Goal: Information Seeking & Learning: Learn about a topic

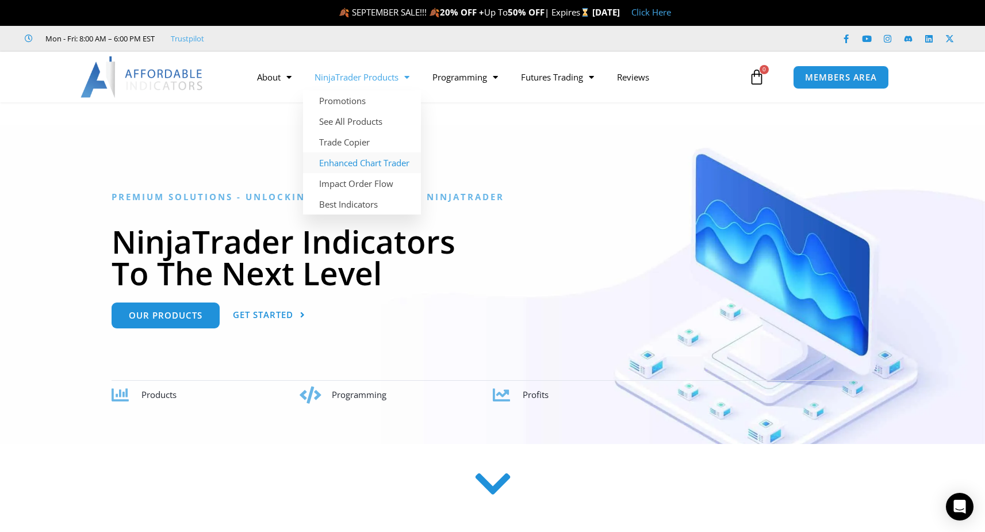
click at [376, 162] on link "Enhanced Chart Trader" at bounding box center [362, 162] width 118 height 21
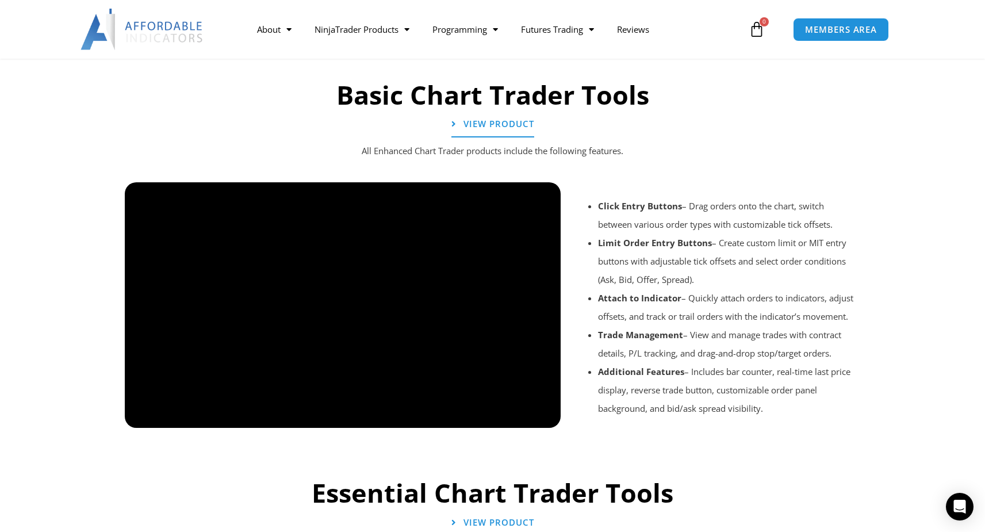
scroll to position [791, 0]
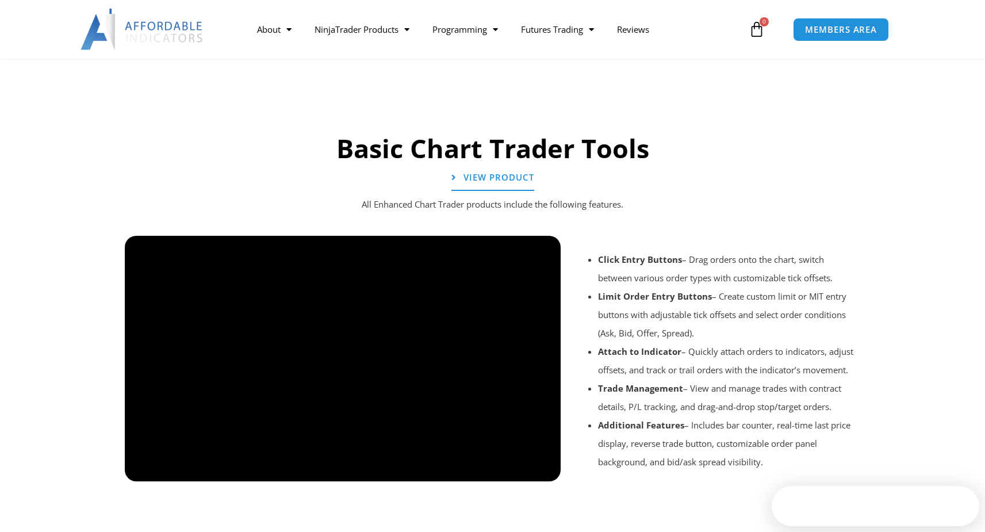
click at [544, 470] on div at bounding box center [493, 497] width 748 height 55
click at [368, 499] on div at bounding box center [493, 497] width 748 height 55
click at [483, 470] on div at bounding box center [493, 497] width 748 height 55
click at [487, 470] on div at bounding box center [493, 497] width 748 height 55
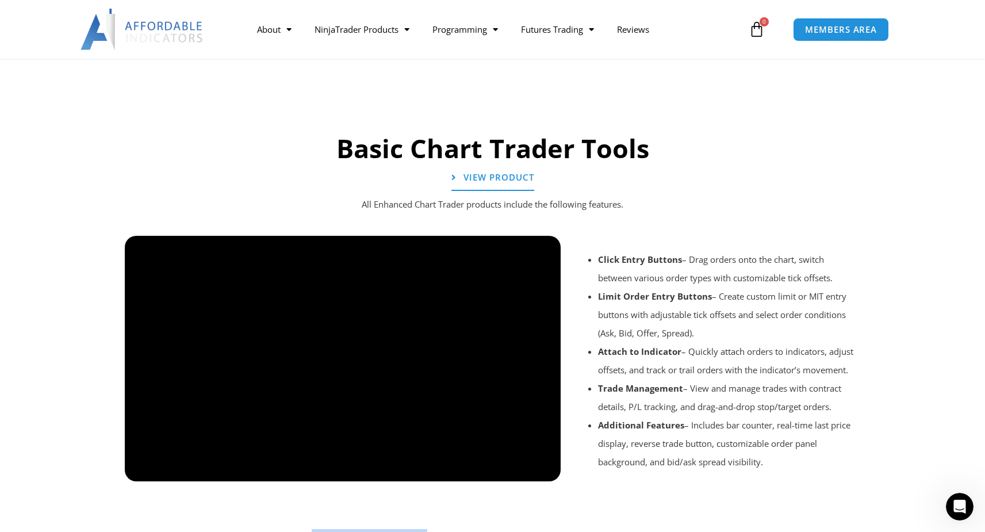
click at [487, 470] on div at bounding box center [493, 497] width 748 height 55
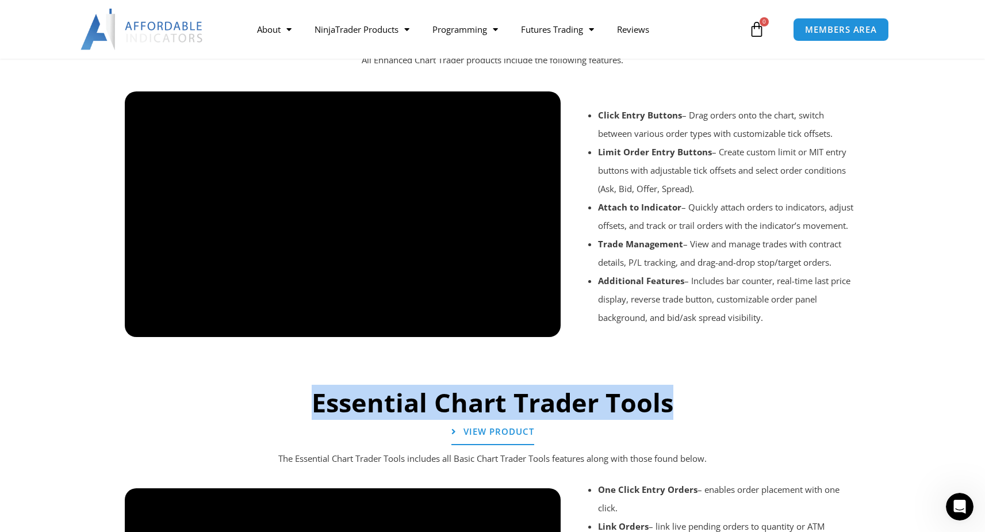
scroll to position [963, 0]
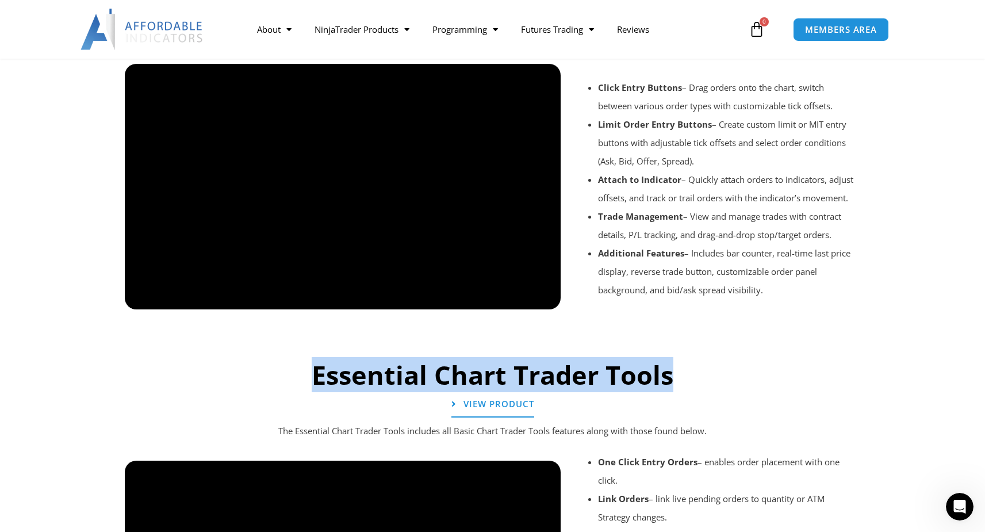
click at [488, 298] on div at bounding box center [493, 325] width 748 height 55
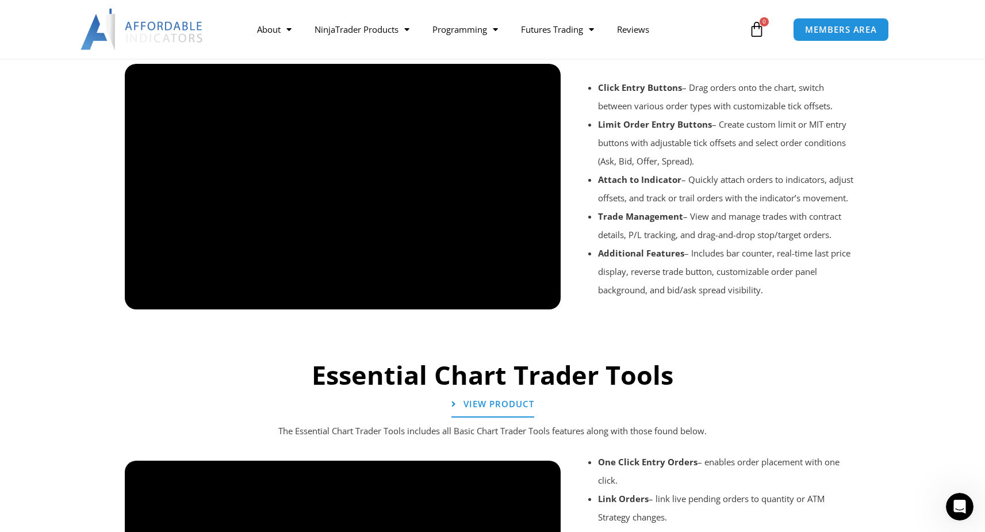
click at [703, 317] on div at bounding box center [493, 325] width 748 height 55
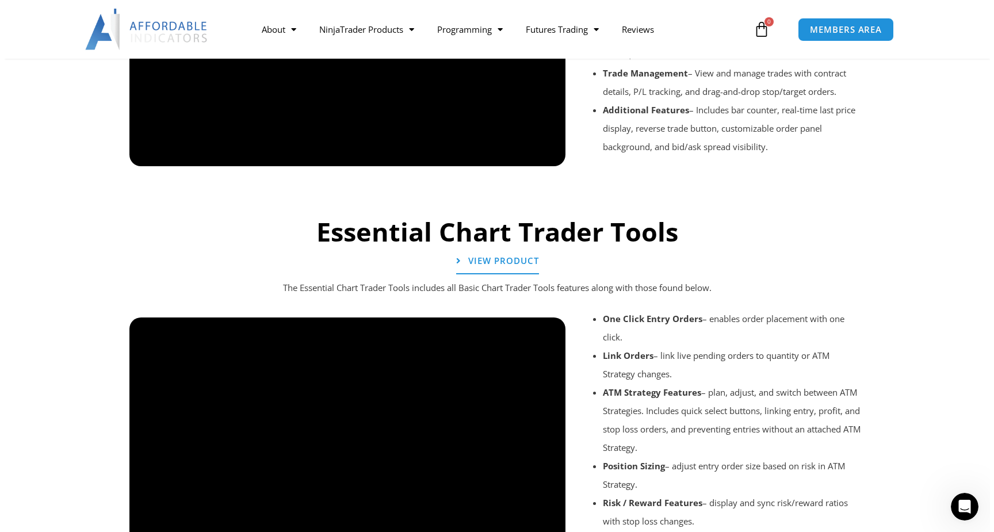
scroll to position [870, 0]
